Goal: Information Seeking & Learning: Learn about a topic

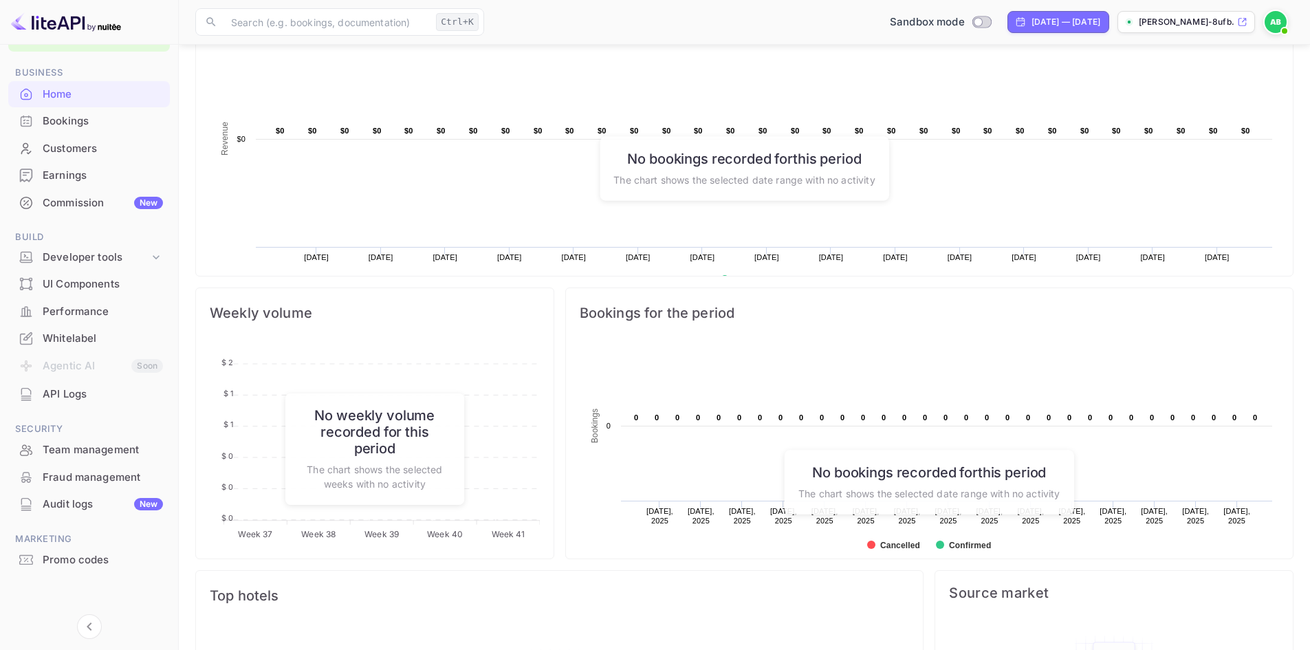
scroll to position [424, 0]
click at [69, 338] on div "Whitelabel" at bounding box center [103, 339] width 120 height 16
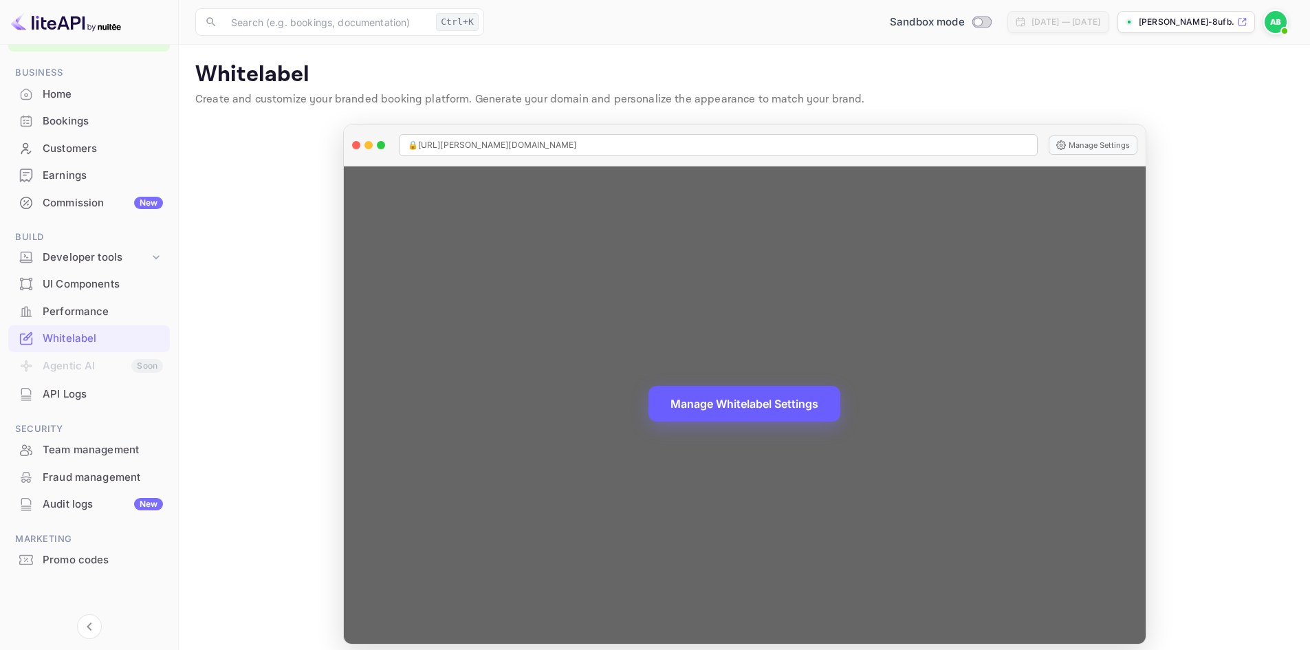
click at [703, 405] on button "Manage Whitelabel Settings" at bounding box center [745, 404] width 192 height 36
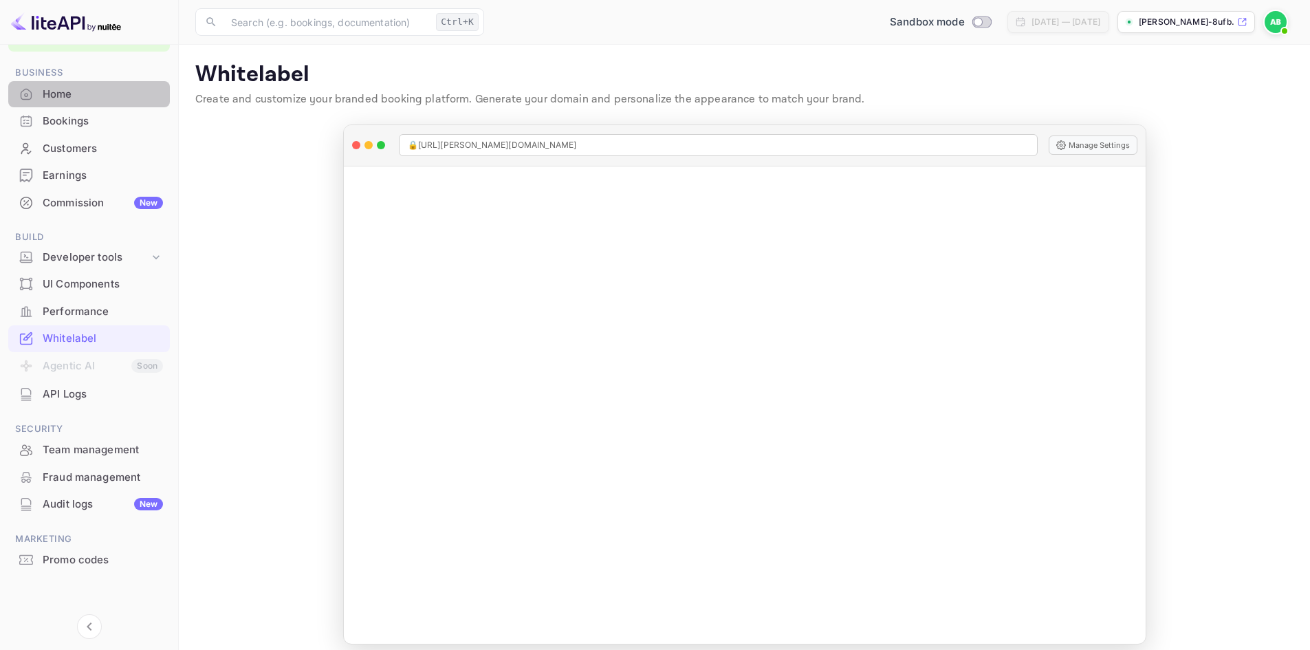
click at [52, 89] on div "Home" at bounding box center [103, 95] width 120 height 16
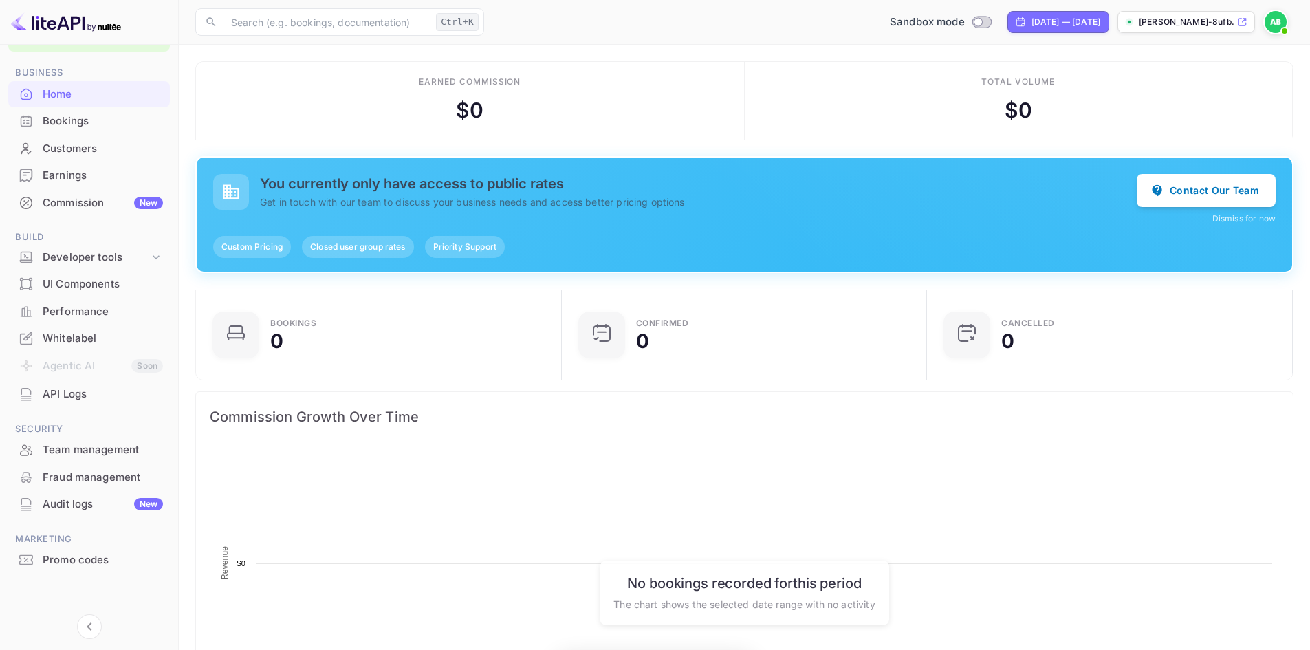
scroll to position [213, 347]
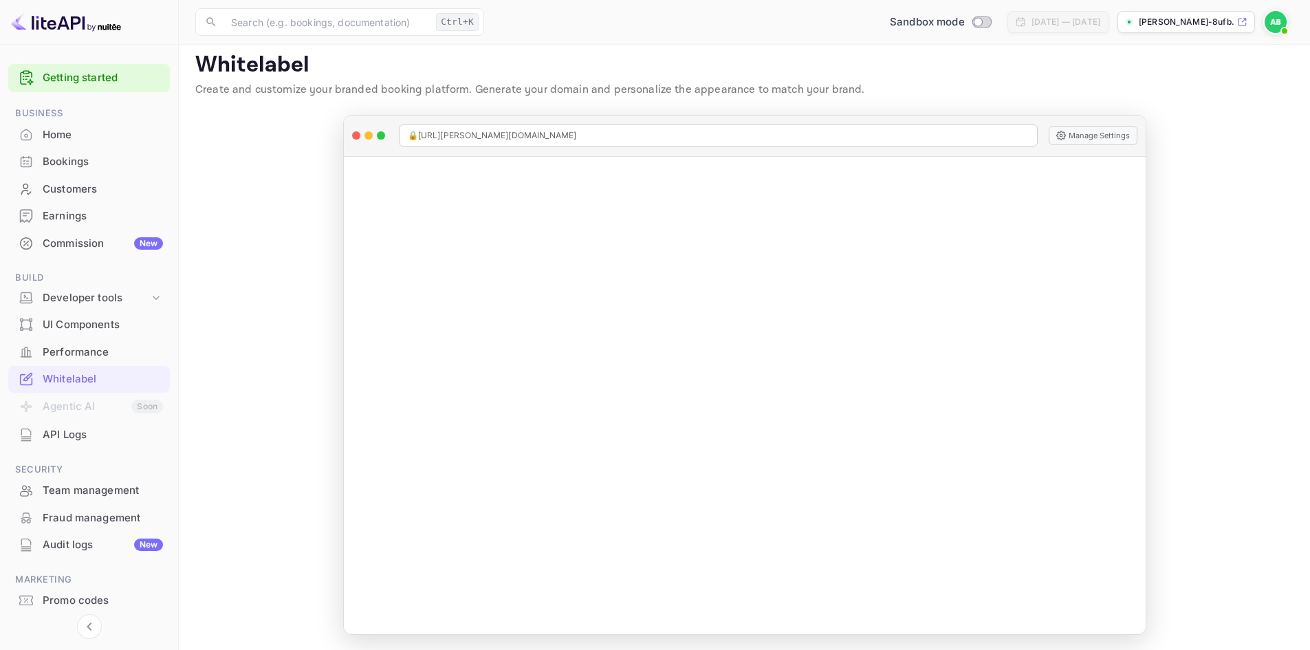
click at [92, 23] on img at bounding box center [66, 22] width 110 height 22
click at [59, 20] on img at bounding box center [66, 22] width 110 height 22
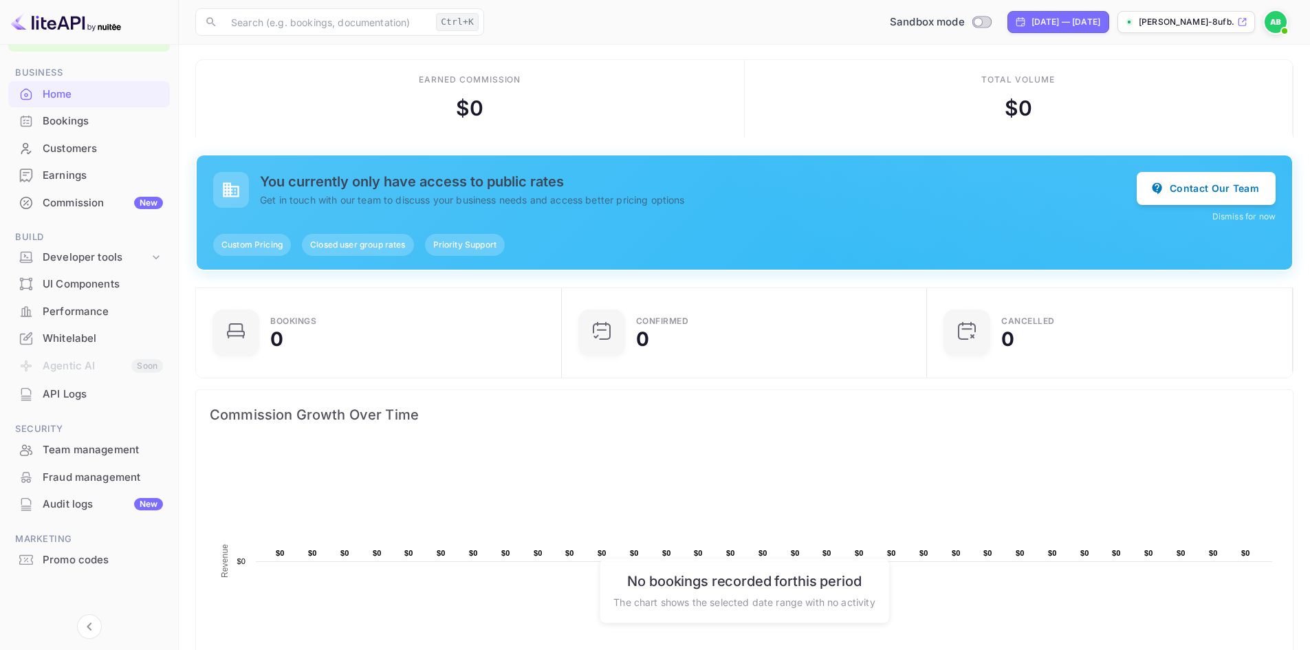
scroll to position [39, 0]
click at [73, 336] on div "Whitelabel" at bounding box center [103, 340] width 120 height 16
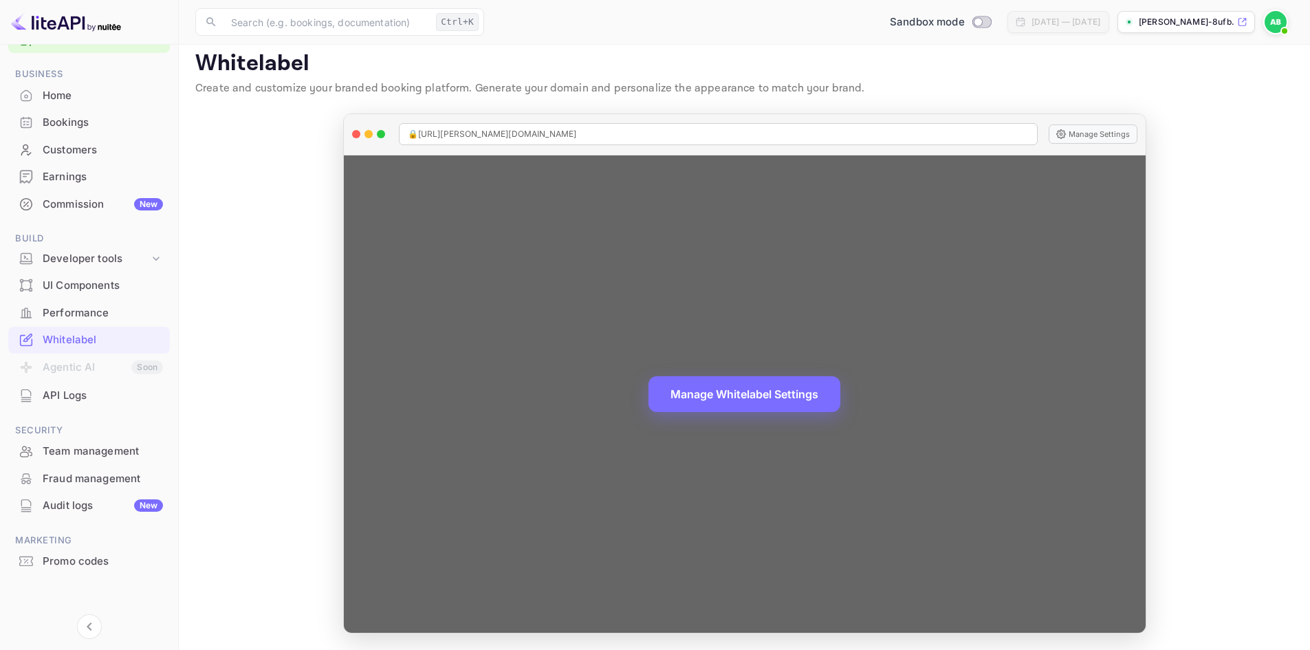
scroll to position [10, 0]
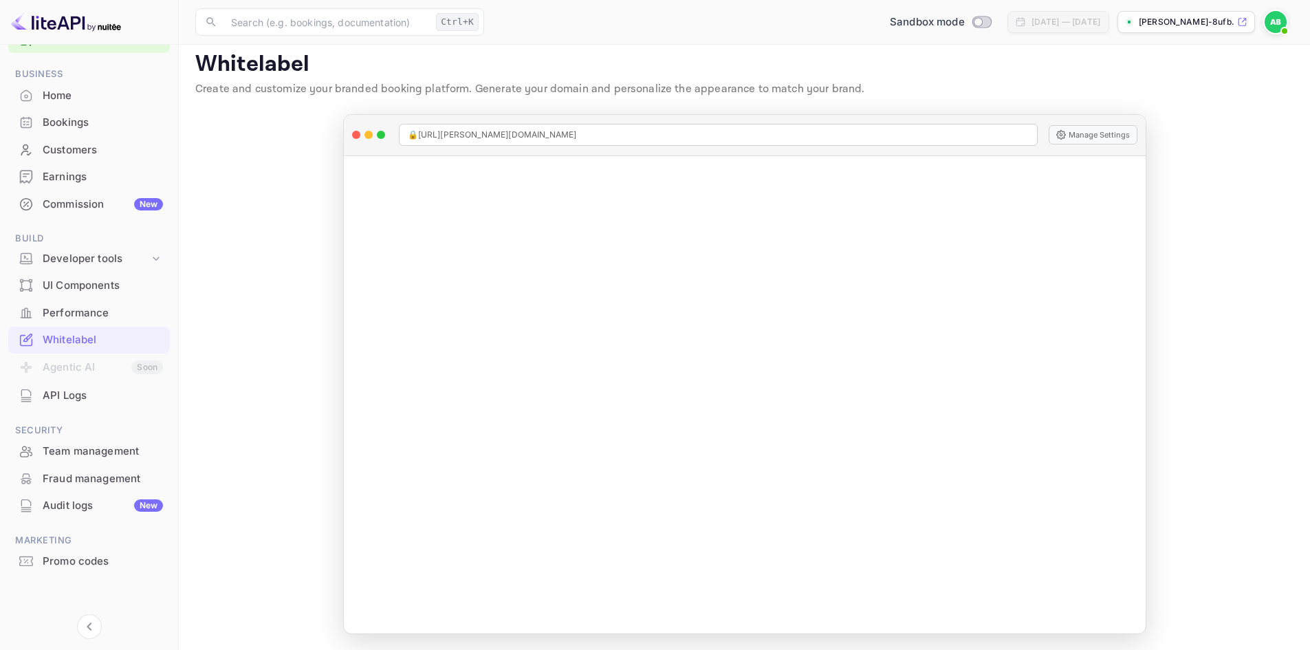
click at [1211, 201] on main "Whitelabel Create and customize your branded booking platform. Generate your do…" at bounding box center [745, 342] width 1132 height 616
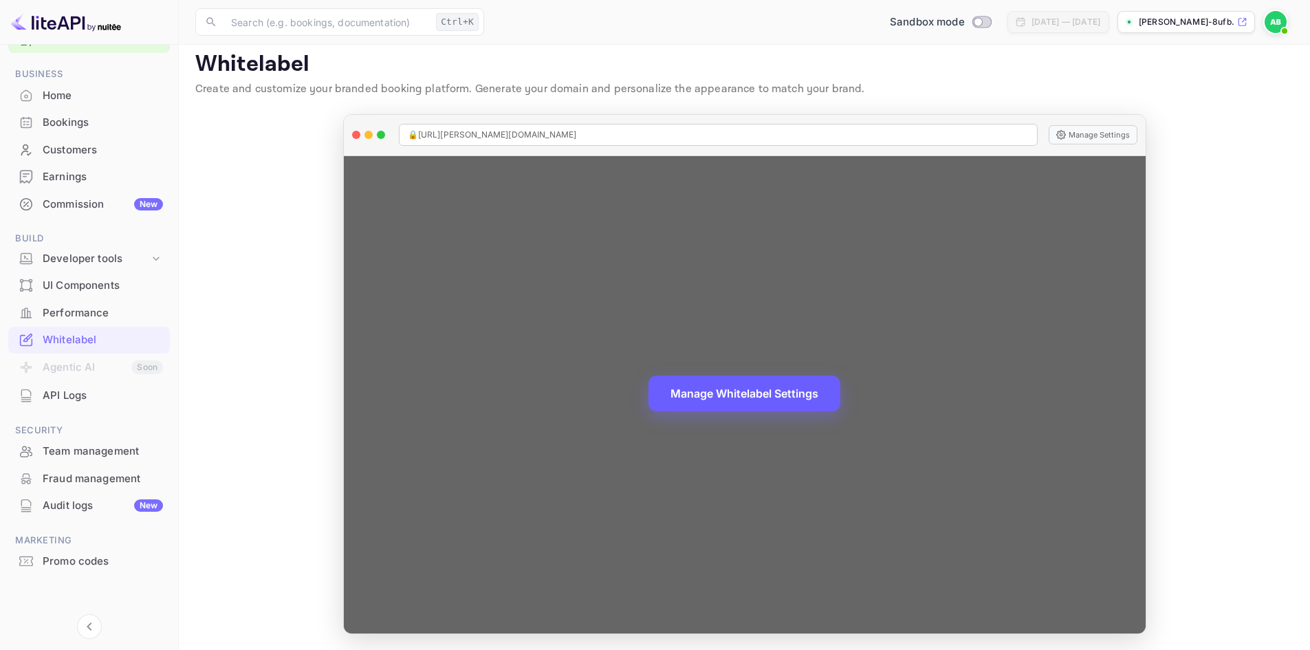
click at [686, 391] on button "Manage Whitelabel Settings" at bounding box center [745, 394] width 192 height 36
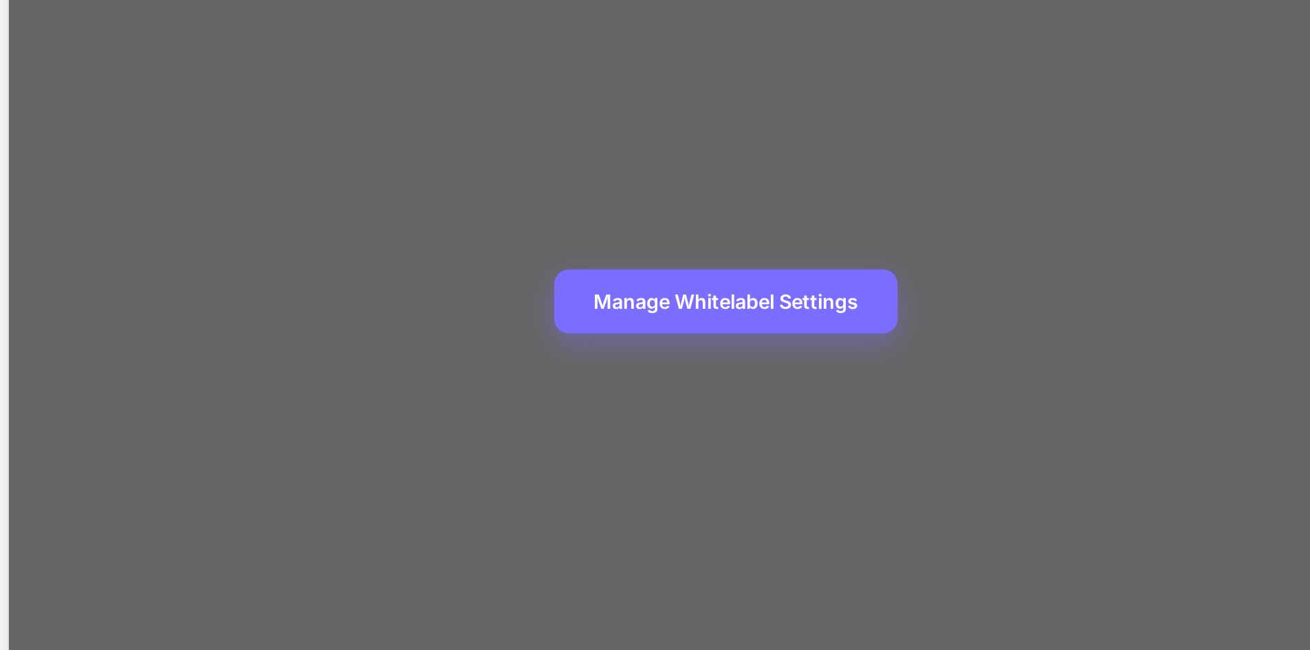
scroll to position [11, 0]
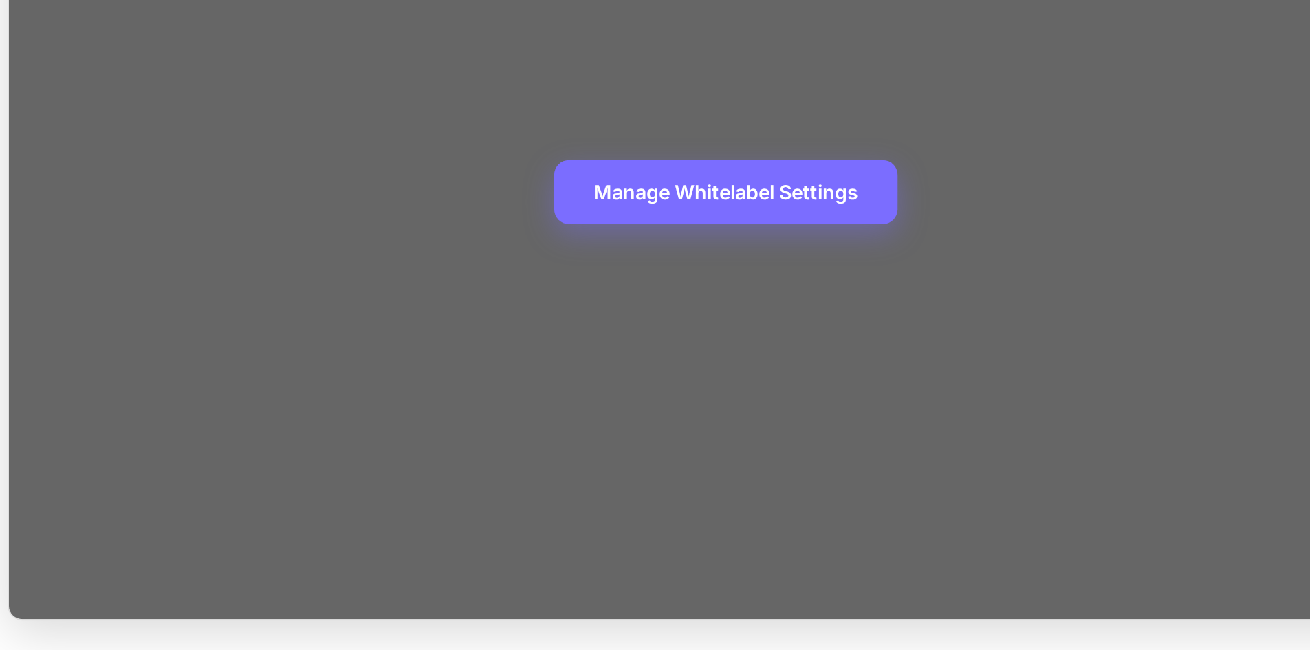
click at [757, 435] on div "Manage Whitelabel Settings" at bounding box center [745, 393] width 802 height 477
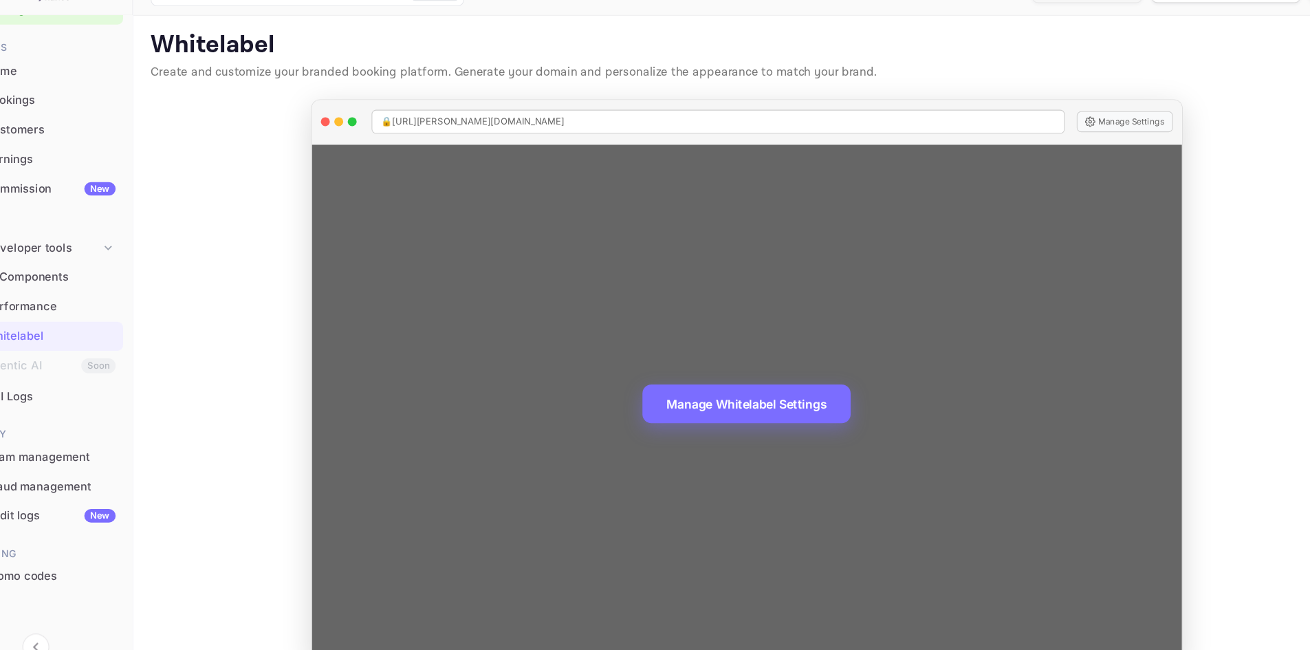
scroll to position [0, 0]
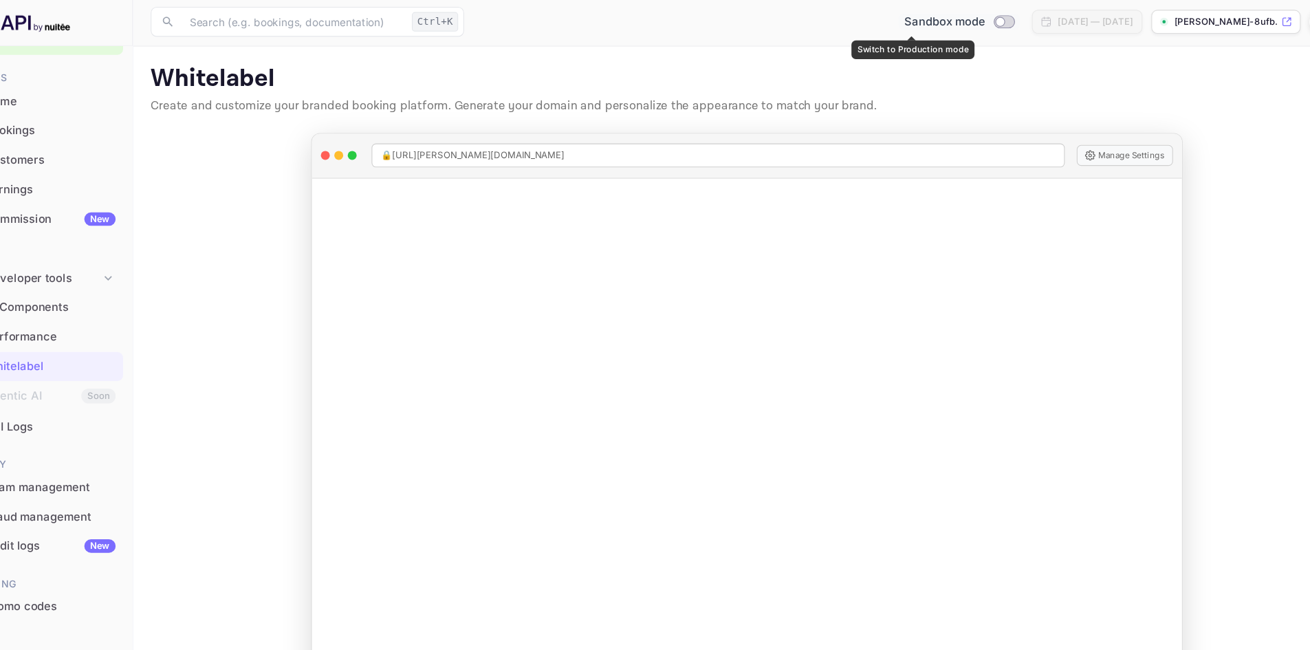
click at [964, 23] on input "Switch to Production mode" at bounding box center [978, 21] width 28 height 9
checkbox input "true"
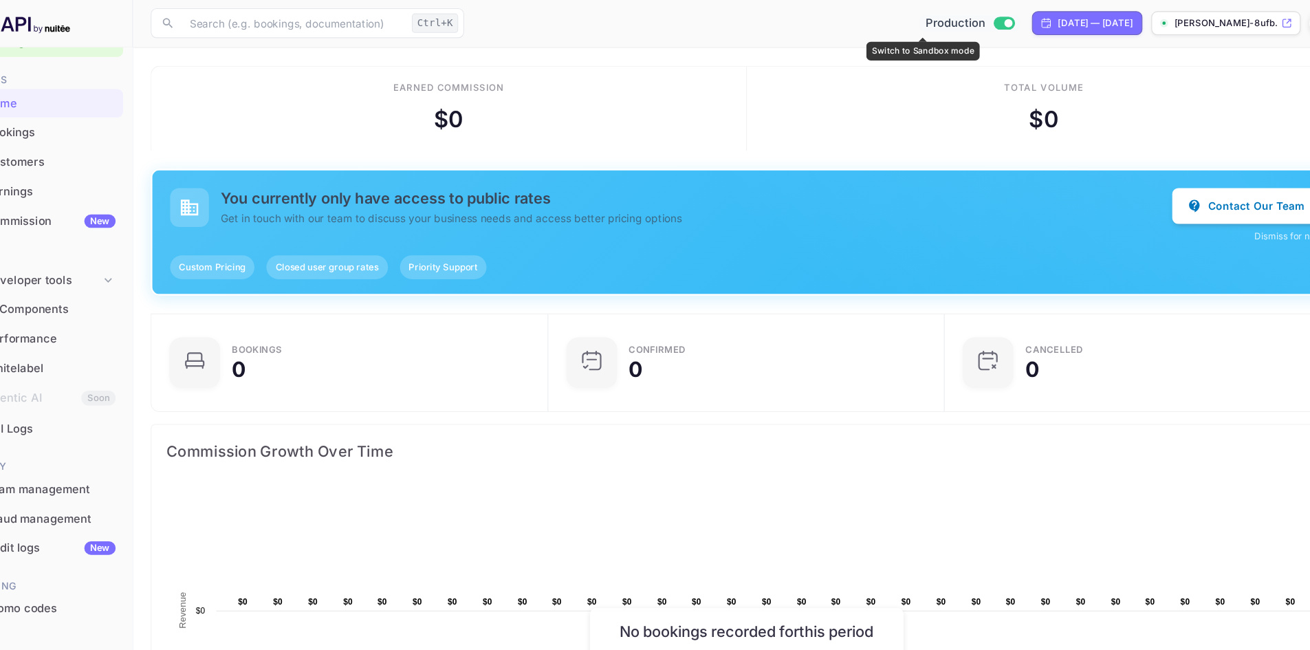
click at [972, 25] on input "Switch to Sandbox mode" at bounding box center [986, 21] width 28 height 9
checkbox input "false"
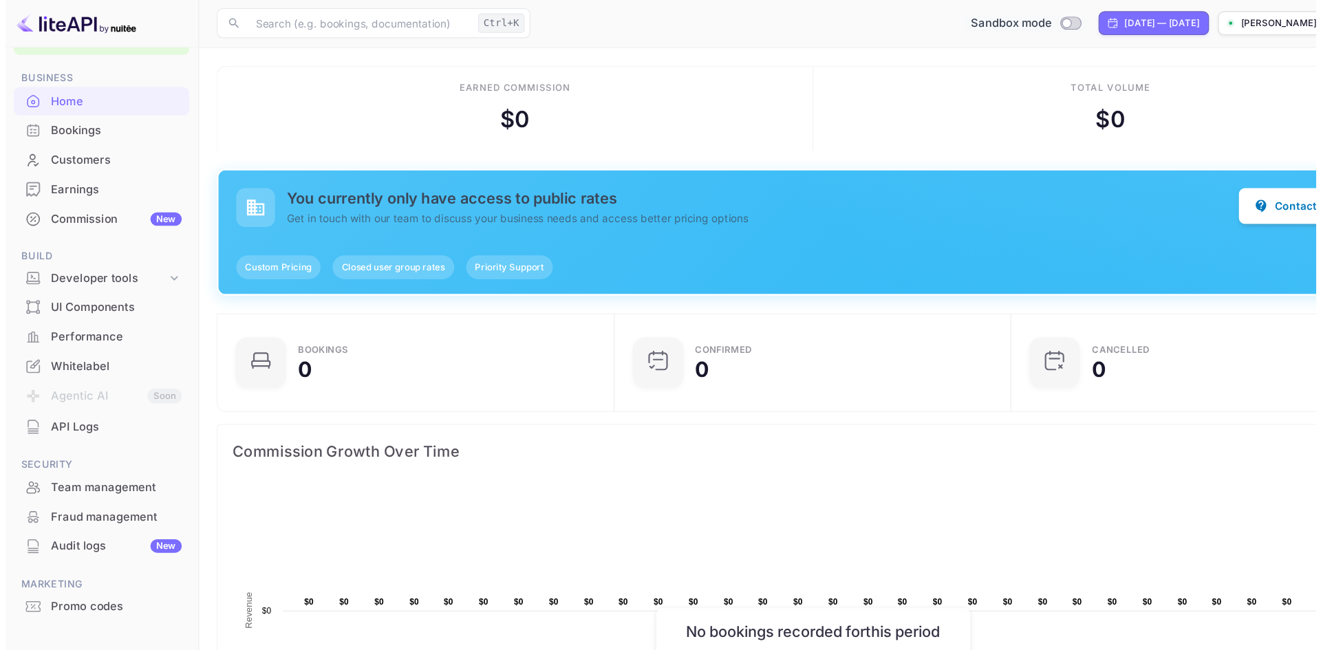
scroll to position [40, 0]
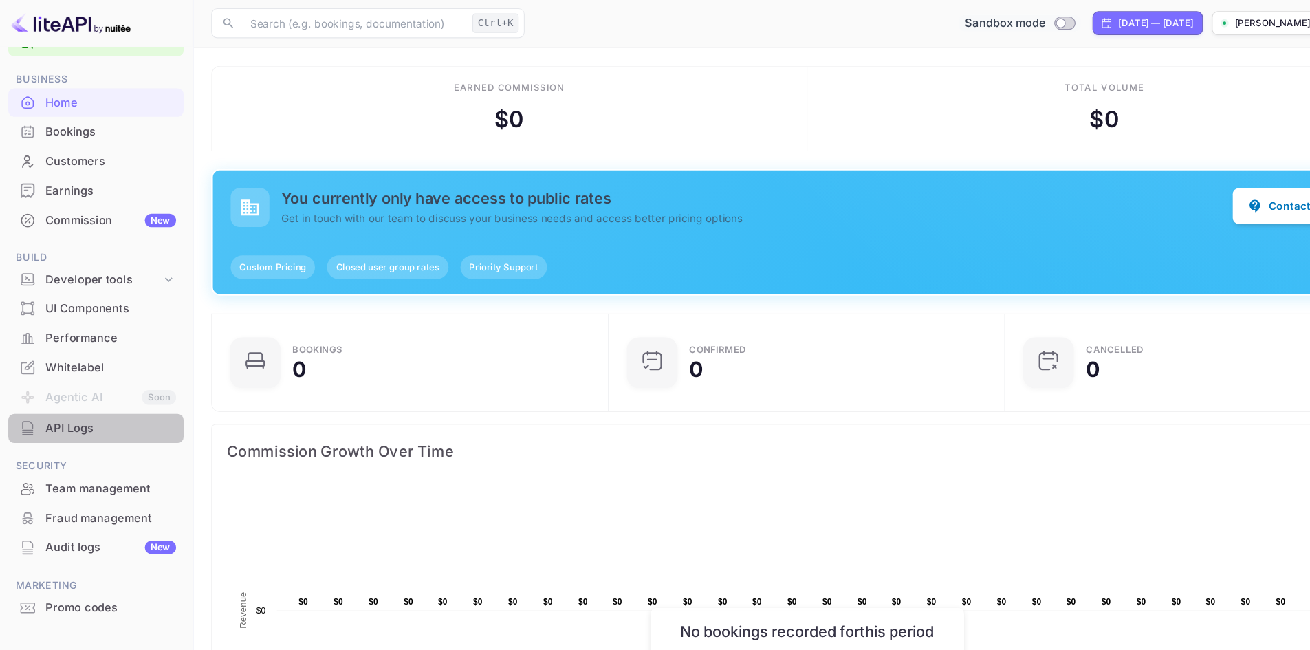
click at [56, 398] on div "API Logs" at bounding box center [103, 395] width 120 height 16
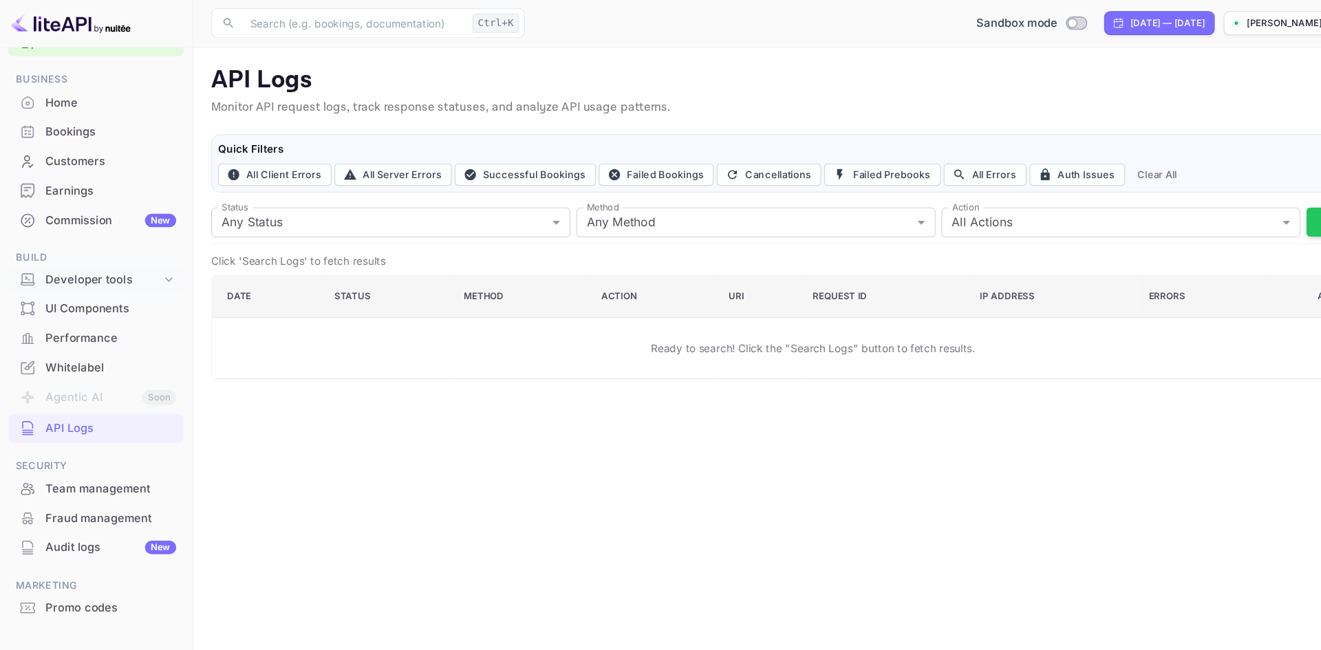
click at [73, 255] on div "Developer tools" at bounding box center [96, 258] width 107 height 16
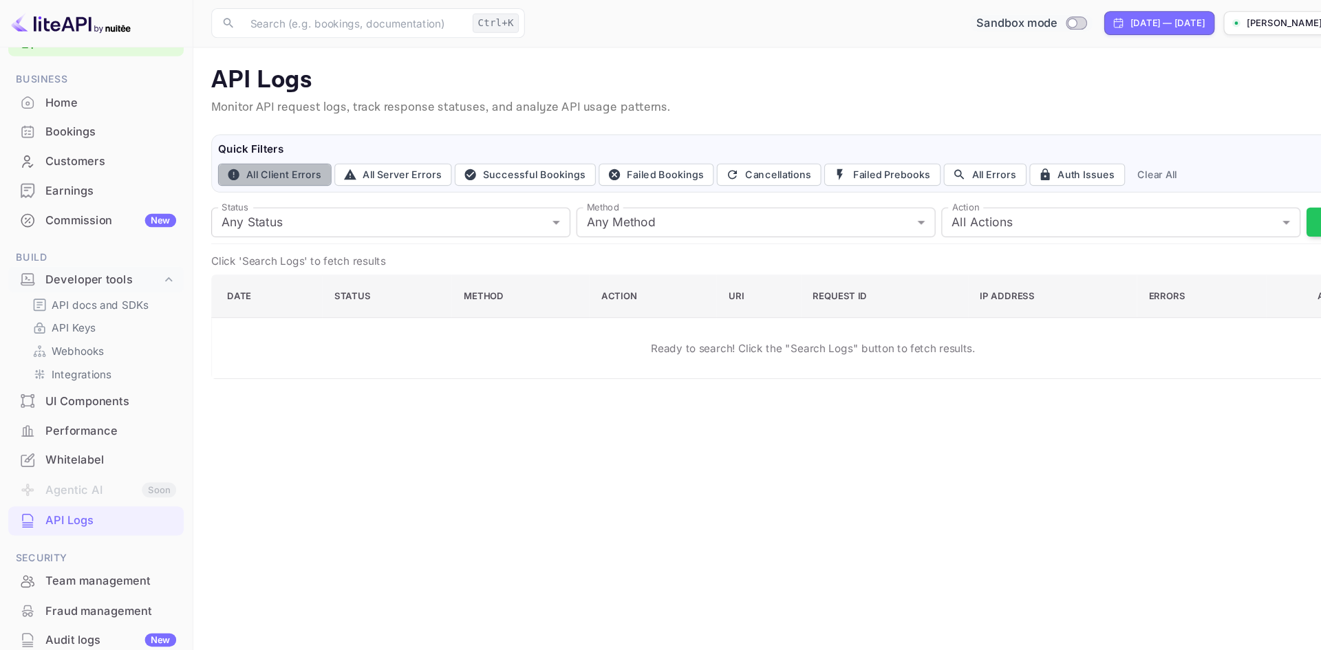
click at [256, 160] on button "All Client Errors" at bounding box center [254, 161] width 105 height 21
type input "4xx"
click at [256, 160] on button "All Client Errors" at bounding box center [254, 161] width 105 height 21
click at [307, 356] on main "API Logs Monitor API request logs, track response statuses, and analyze API usa…" at bounding box center [750, 347] width 1142 height 605
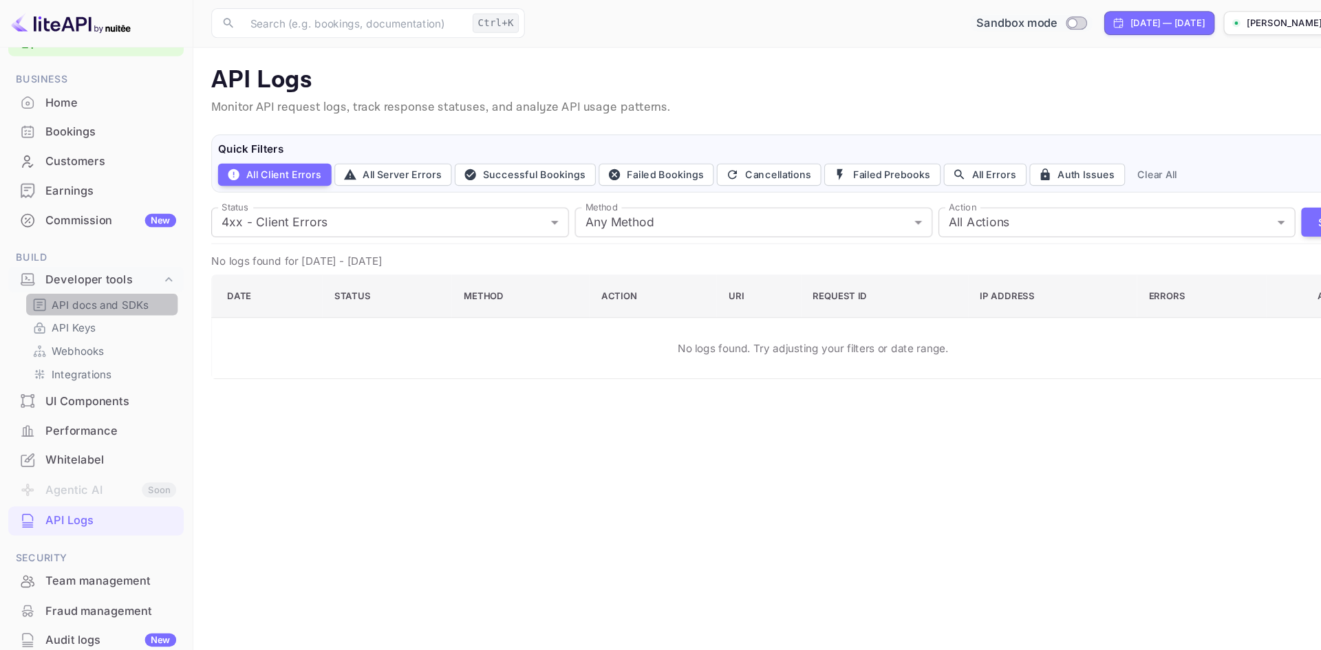
click at [54, 283] on p "API docs and SDKs" at bounding box center [92, 281] width 89 height 14
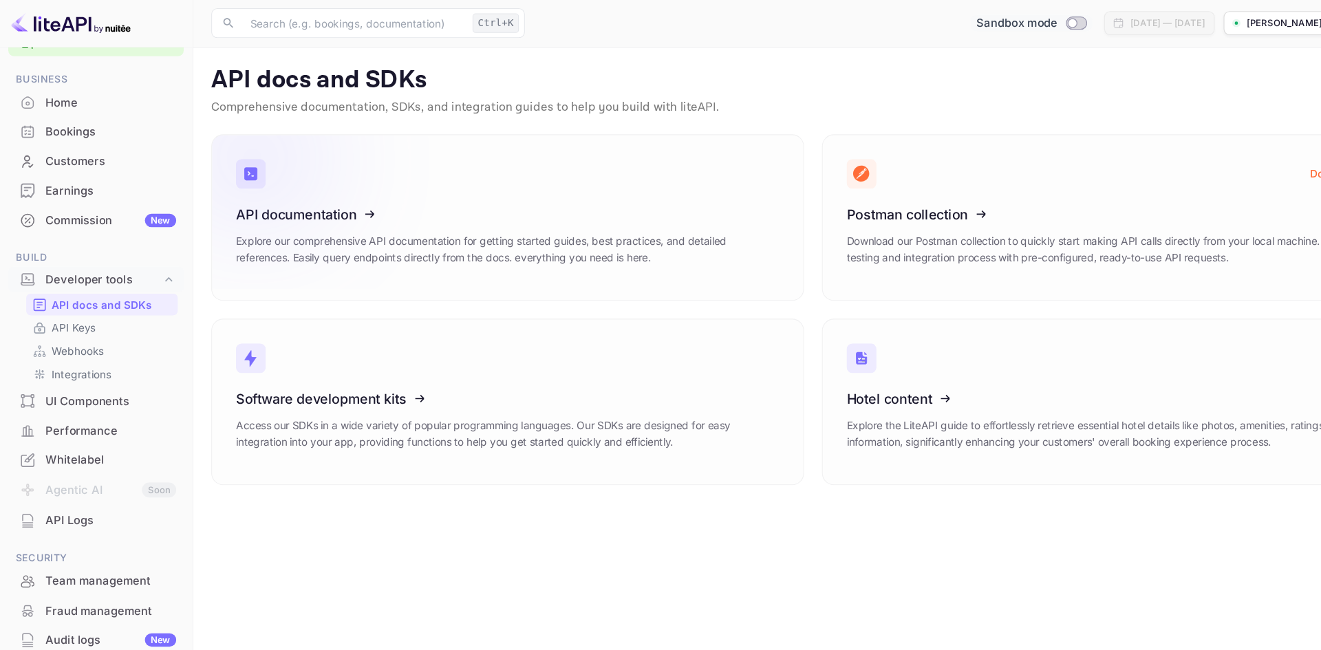
click at [272, 230] on icon at bounding box center [303, 196] width 214 height 142
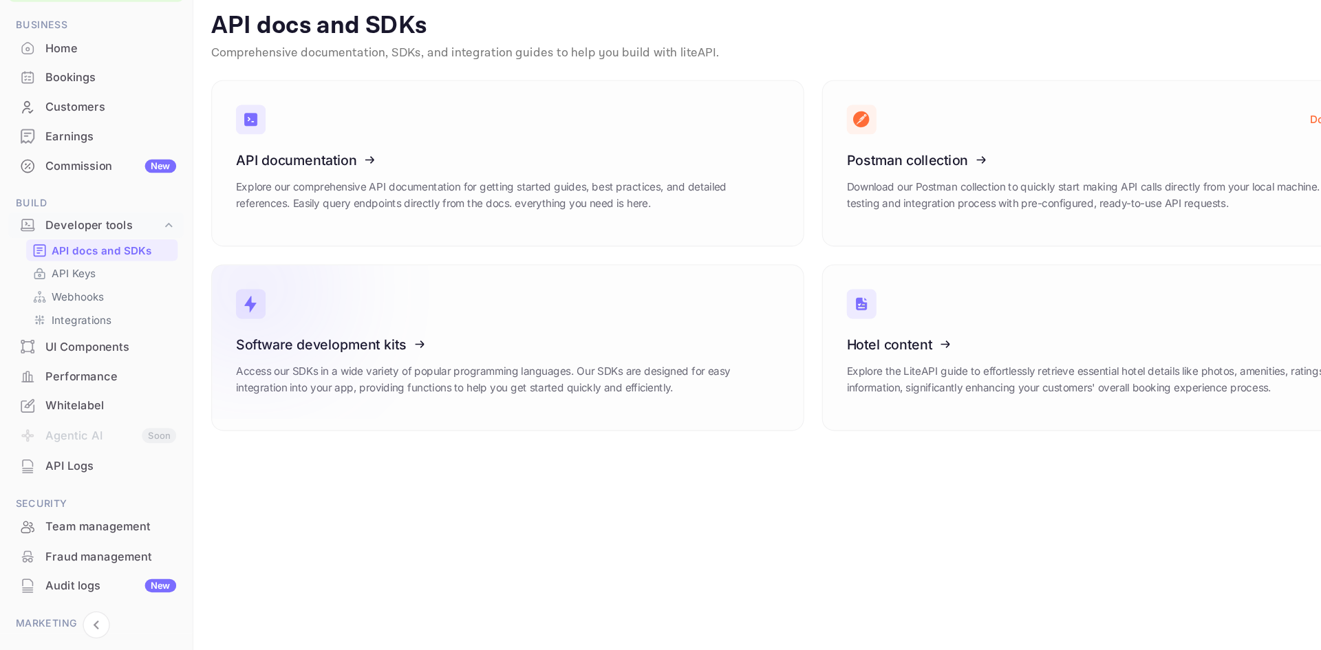
click at [413, 362] on h3 "Software development kits" at bounding box center [468, 368] width 501 height 14
